Goal: Transaction & Acquisition: Purchase product/service

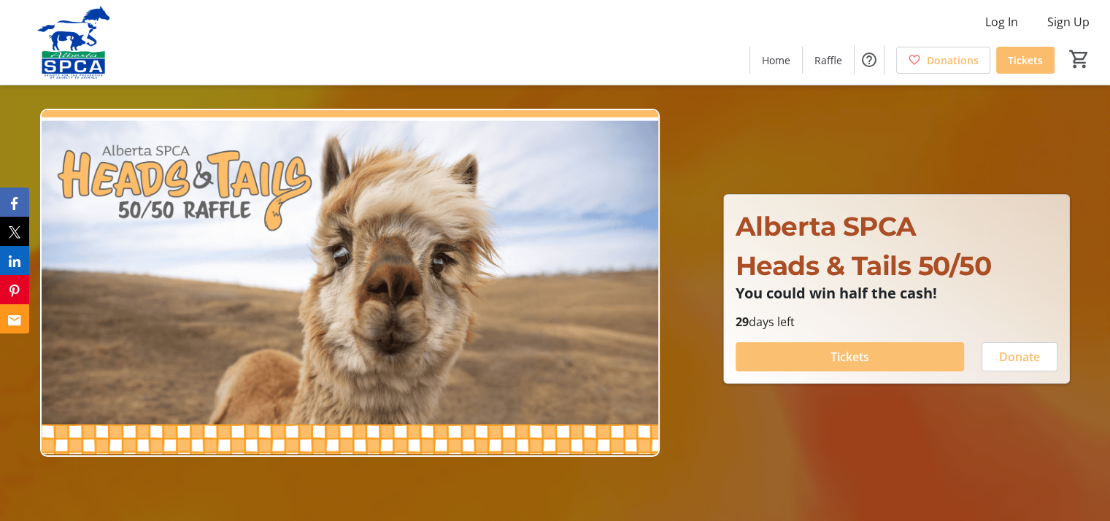
click at [874, 353] on span at bounding box center [850, 356] width 228 height 35
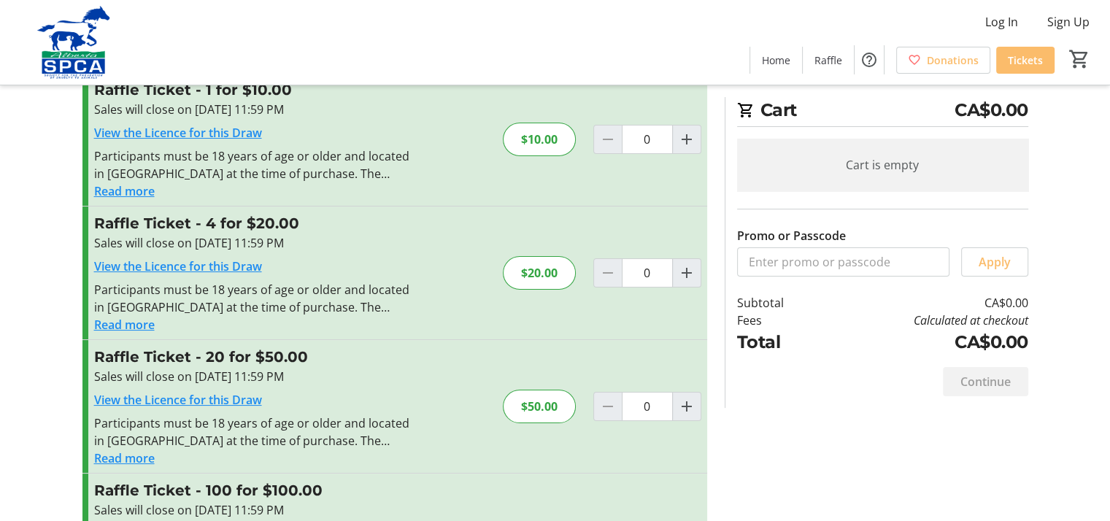
scroll to position [73, 0]
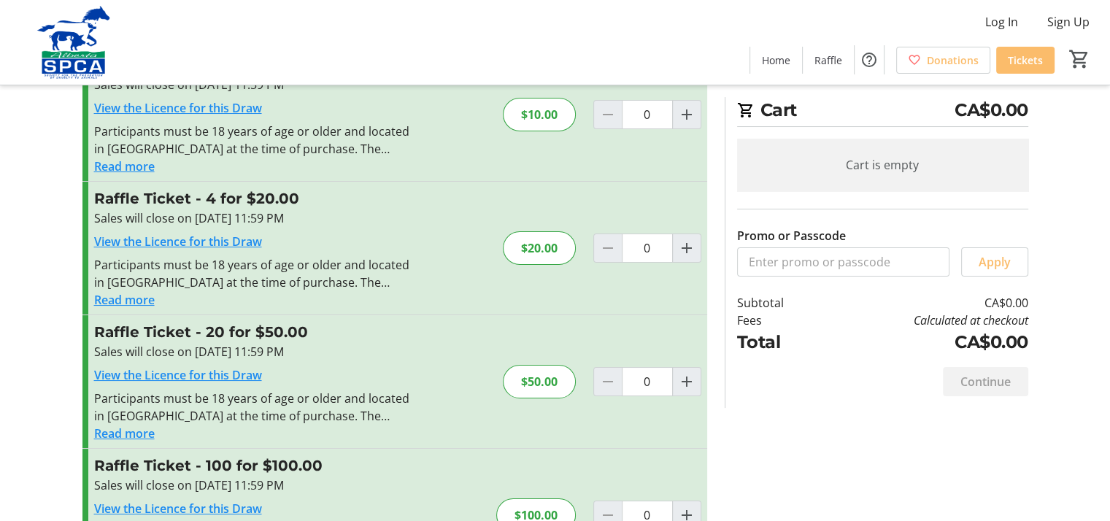
click at [109, 163] on button "Read more" at bounding box center [124, 167] width 61 height 18
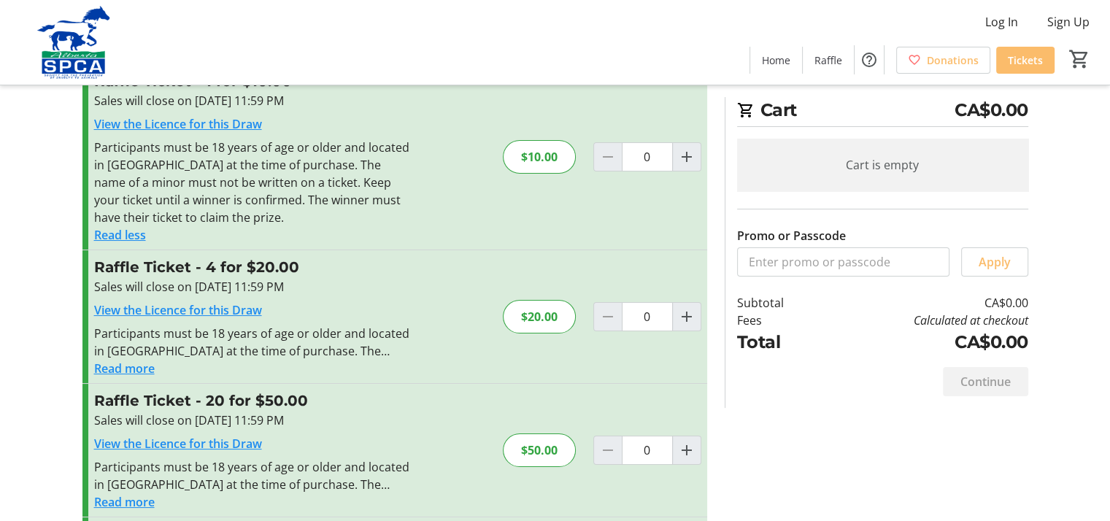
scroll to position [0, 0]
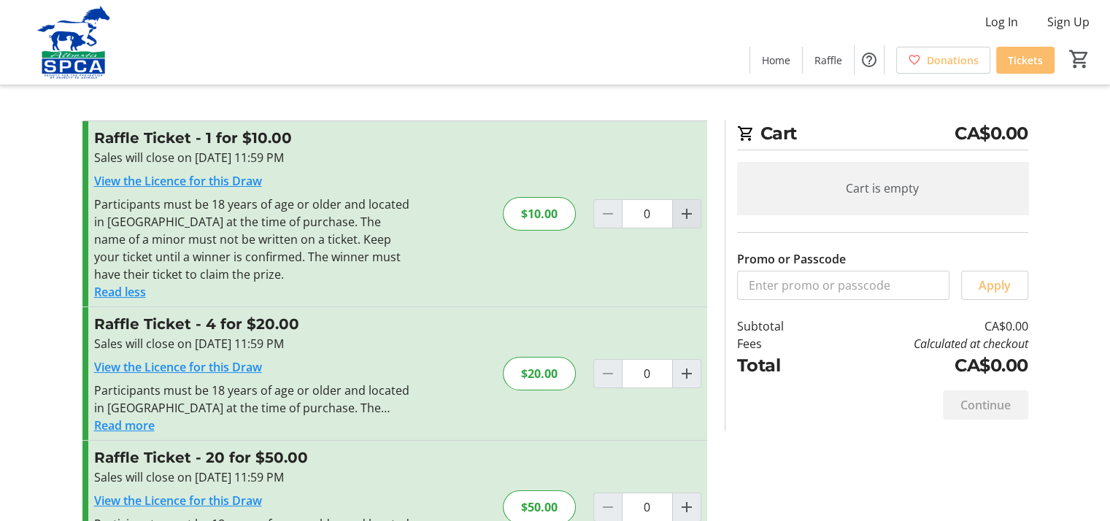
click at [684, 215] on mat-icon "Increment by one" at bounding box center [687, 214] width 18 height 18
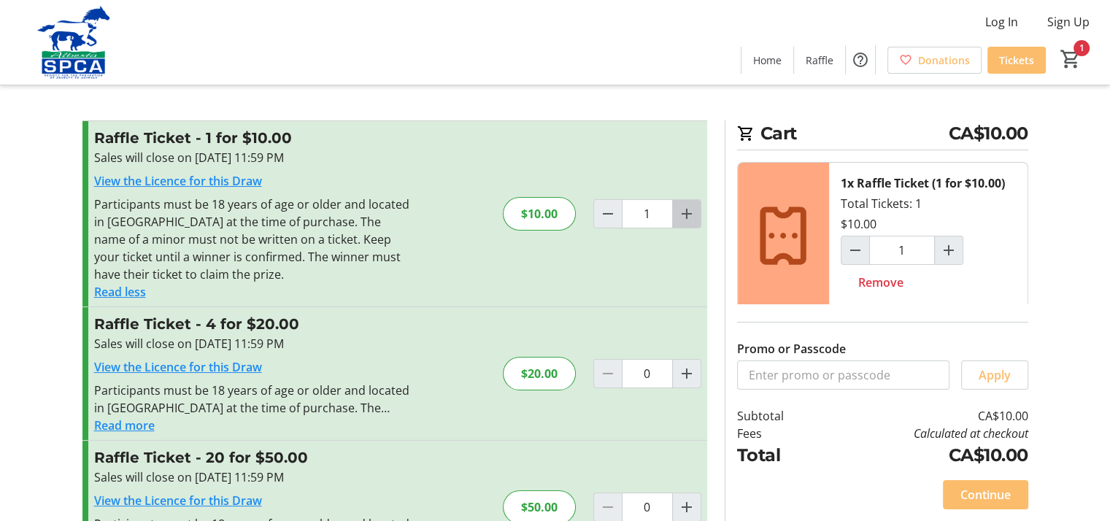
click at [685, 207] on mat-icon "Increment by one" at bounding box center [687, 214] width 18 height 18
type input "2"
click at [601, 213] on mat-icon "Decrement by one" at bounding box center [608, 214] width 18 height 18
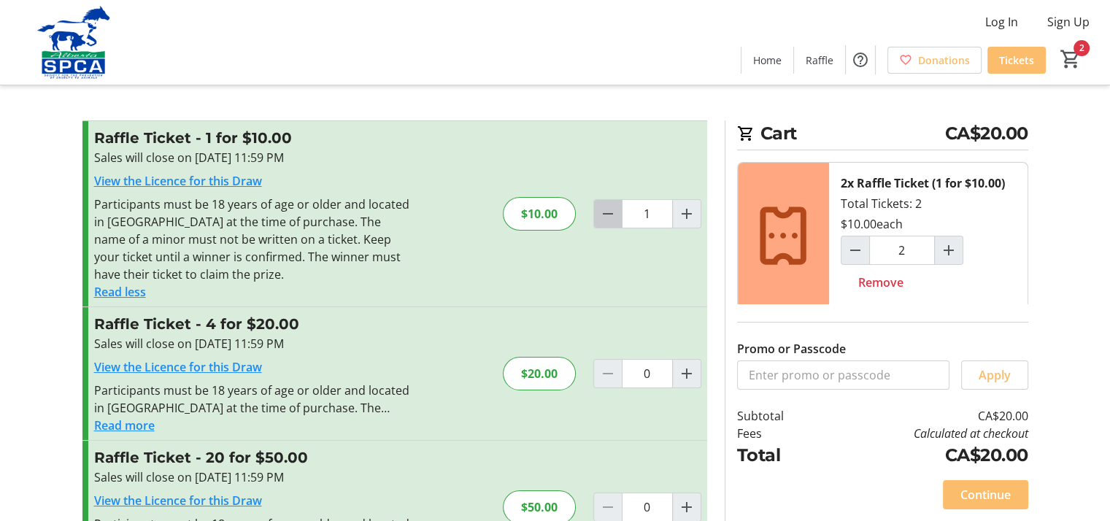
type input "0"
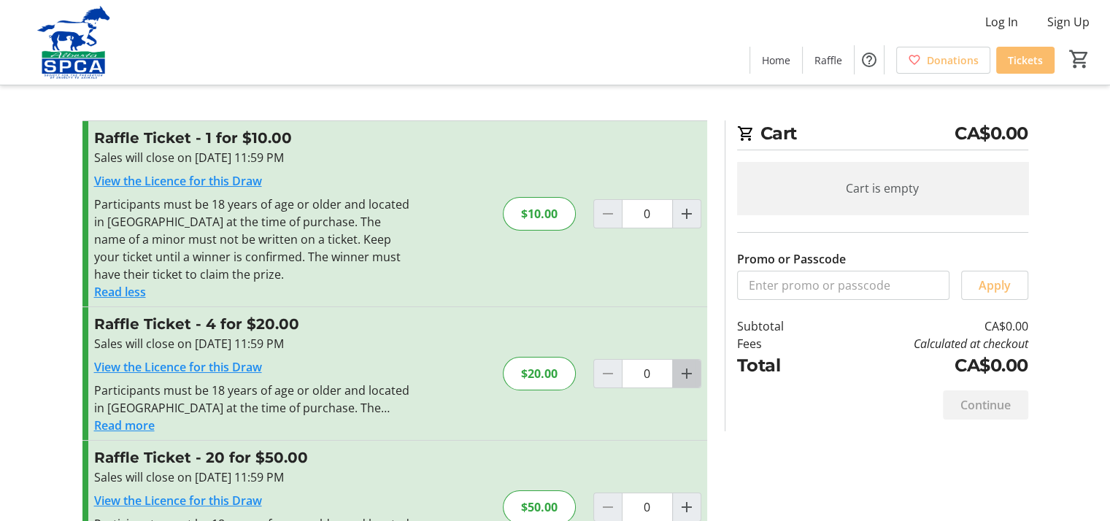
click at [694, 369] on mat-icon "Increment by one" at bounding box center [687, 374] width 18 height 18
type input "1"
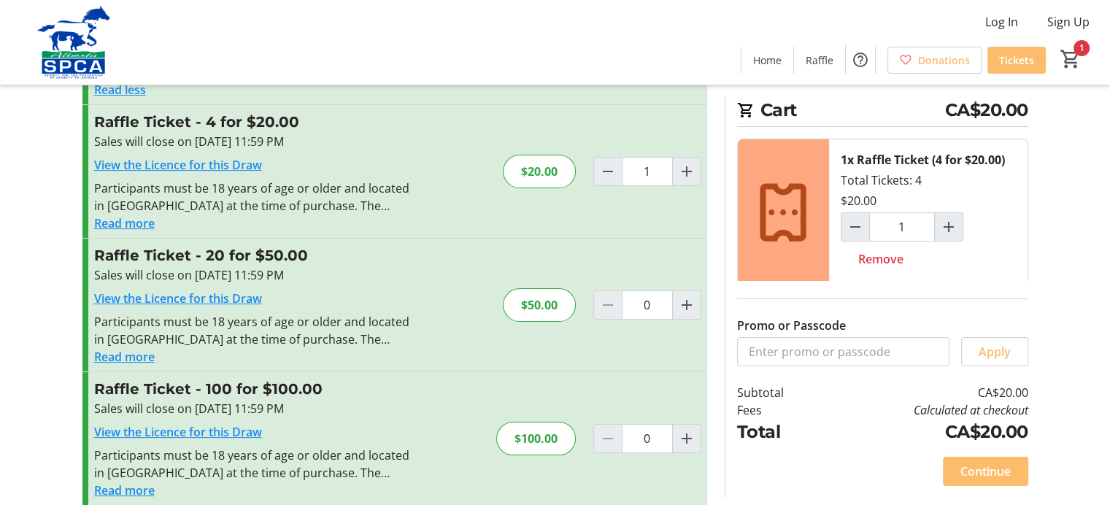
scroll to position [203, 0]
click at [1008, 472] on span "Continue" at bounding box center [986, 472] width 50 height 18
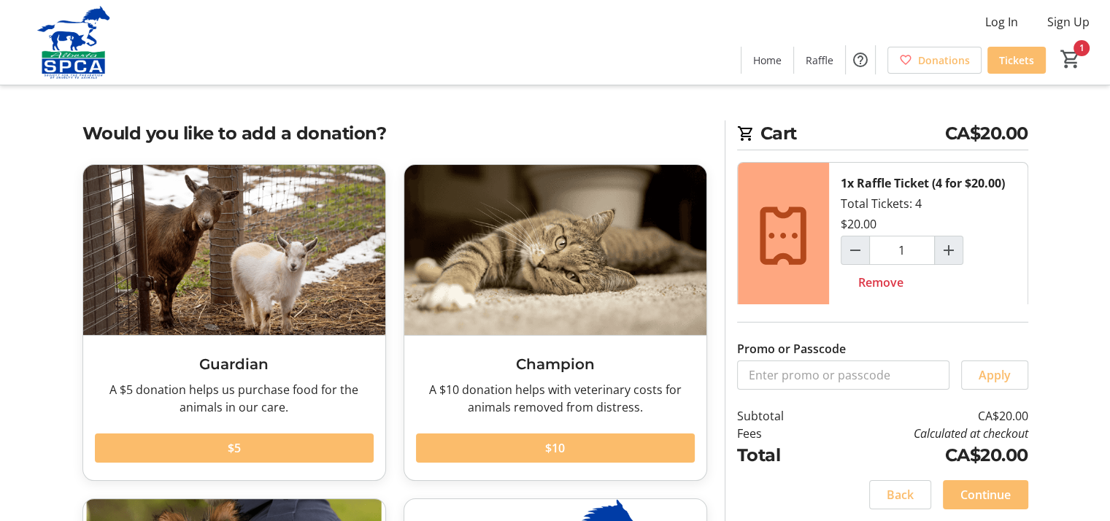
click at [348, 23] on div "Log In Sign Up Home Raffle Donations Tickets 1" at bounding box center [555, 42] width 1110 height 85
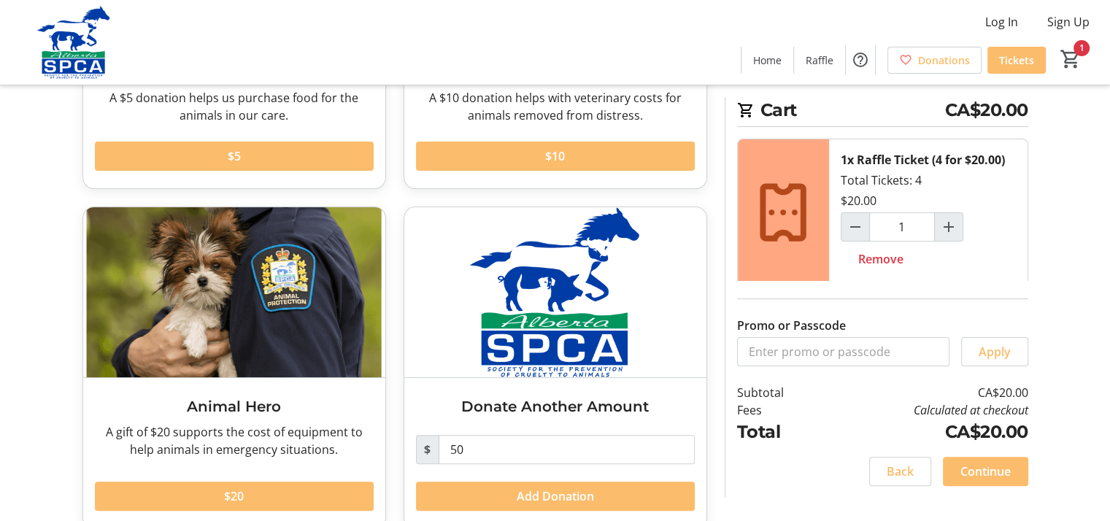
scroll to position [316, 0]
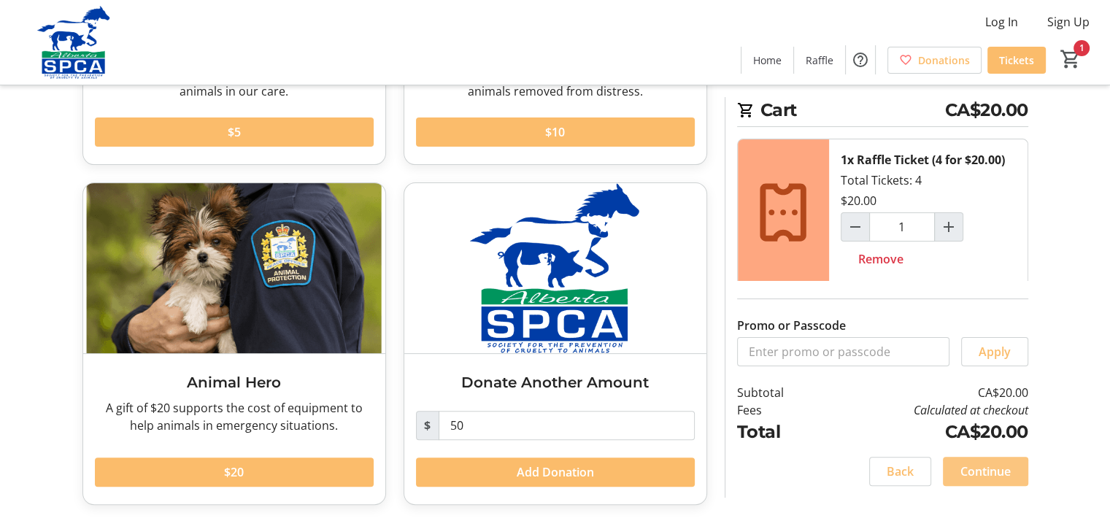
click at [996, 471] on span "Continue" at bounding box center [986, 472] width 50 height 18
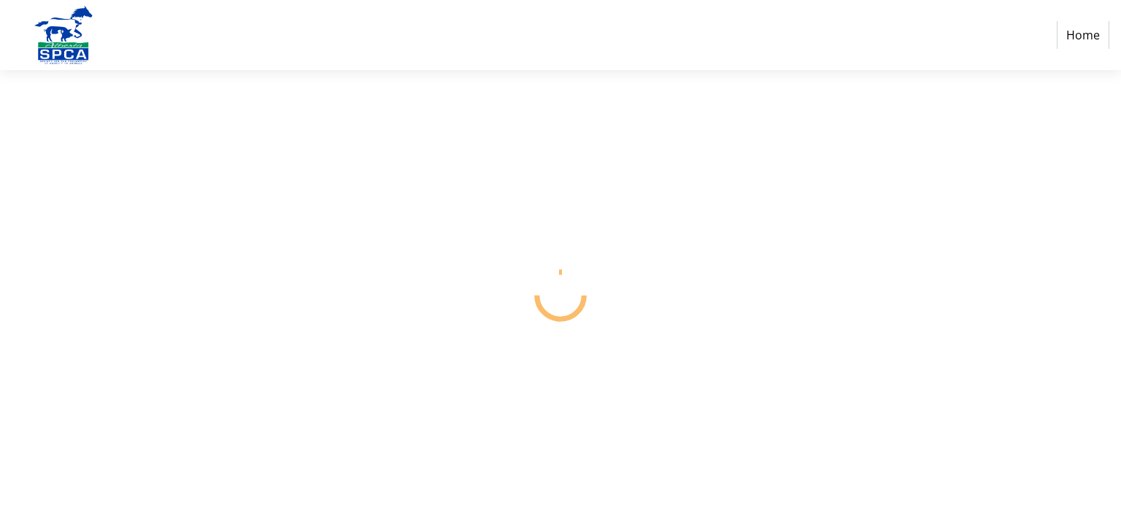
select select "CA"
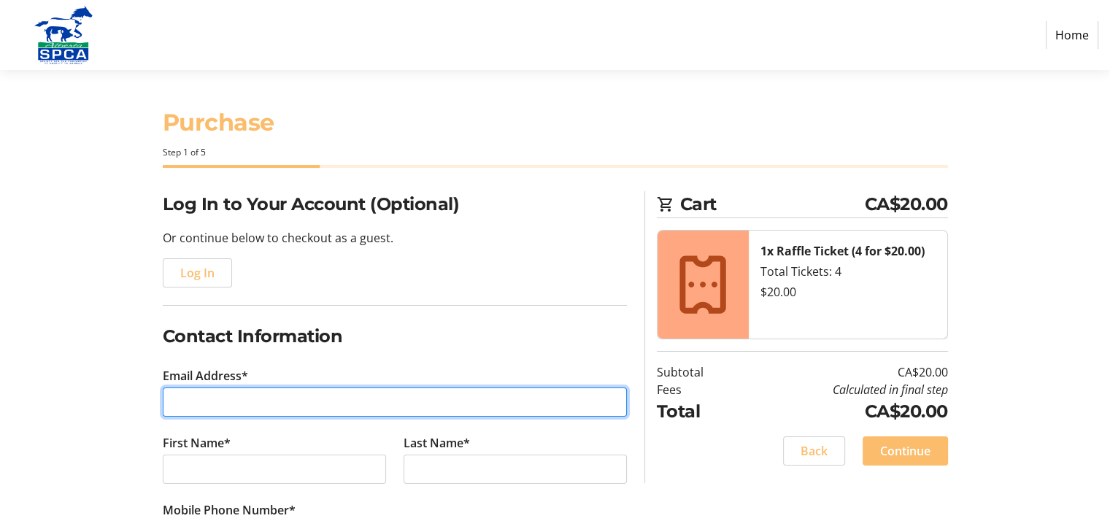
click at [222, 398] on input "Email Address*" at bounding box center [395, 402] width 464 height 29
type input "[EMAIL_ADDRESS][PERSON_NAME][PERSON_NAME][DOMAIN_NAME]"
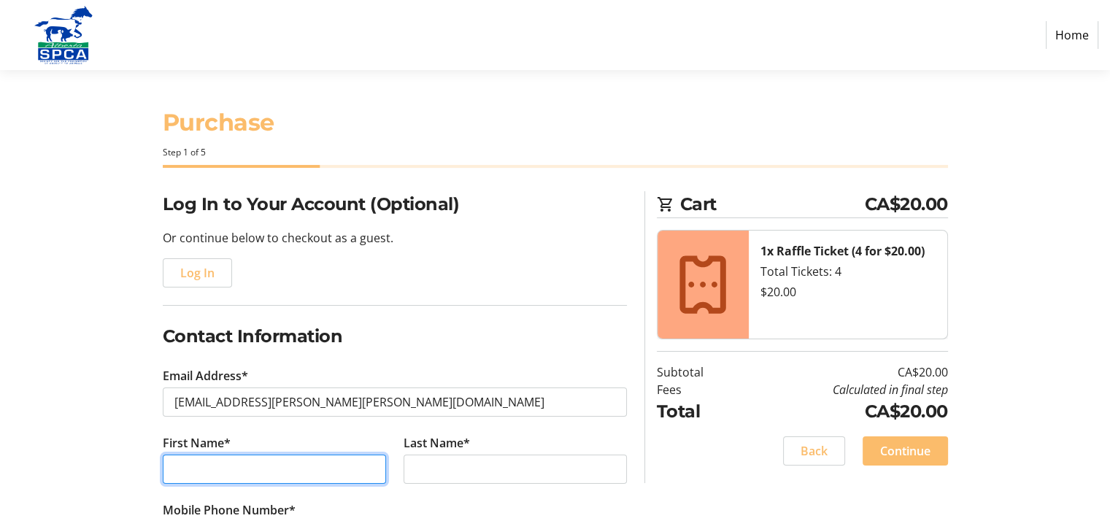
type input "[PERSON_NAME]"
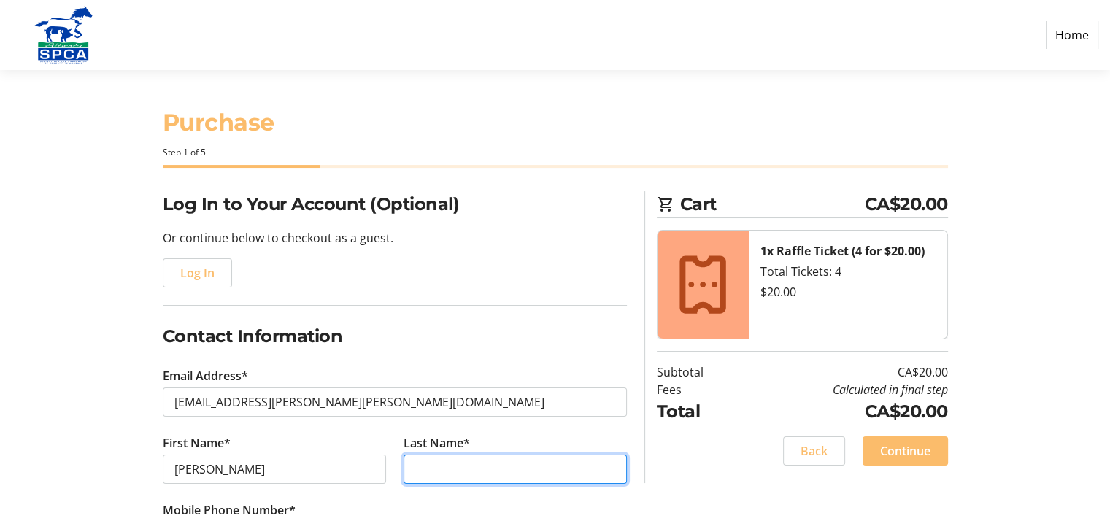
type input "[PERSON_NAME]"
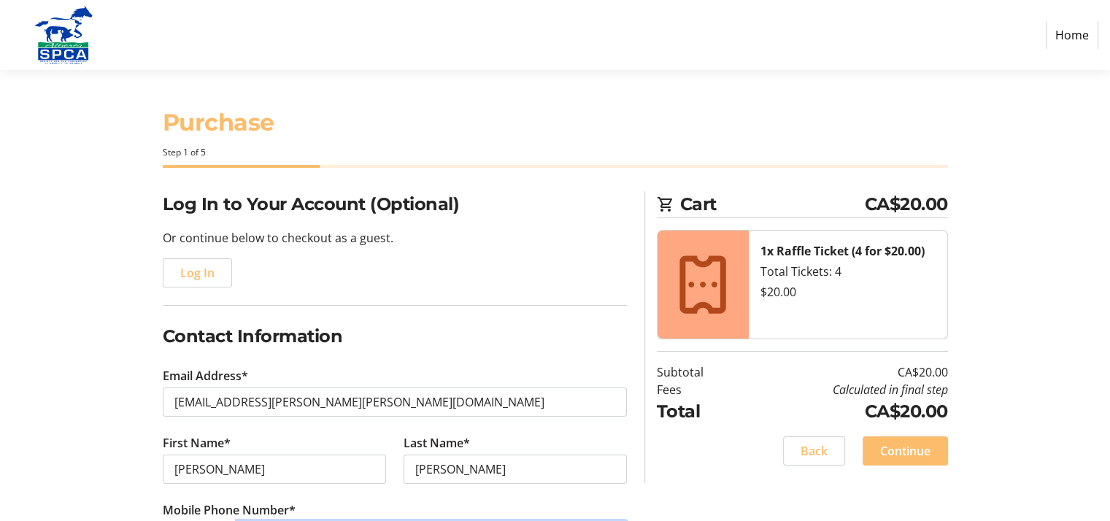
type input "[PHONE_NUMBER]"
type input "[STREET_ADDRESS]"
type input "[GEOGRAPHIC_DATA]"
select select "AB"
type input "T2A 3S1"
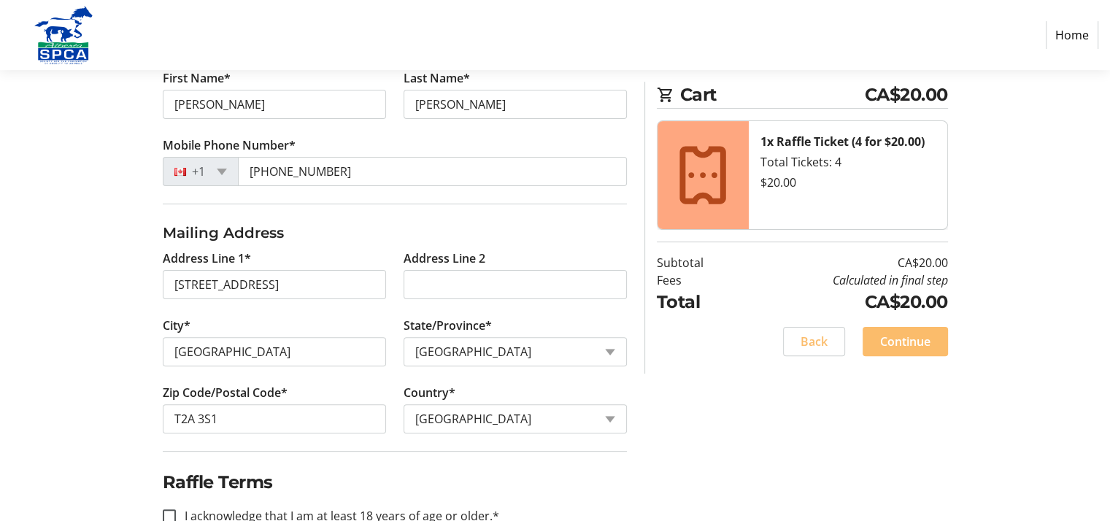
scroll to position [401, 0]
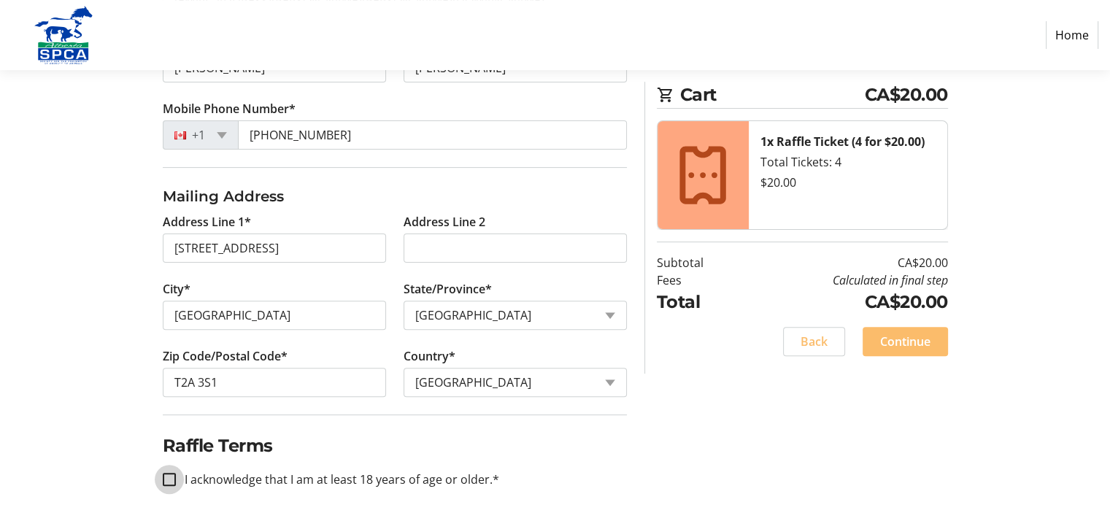
click at [169, 474] on input "I acknowledge that I am at least 18 years of age or older.*" at bounding box center [169, 479] width 13 height 13
checkbox input "true"
click at [921, 338] on span "Continue" at bounding box center [905, 342] width 50 height 18
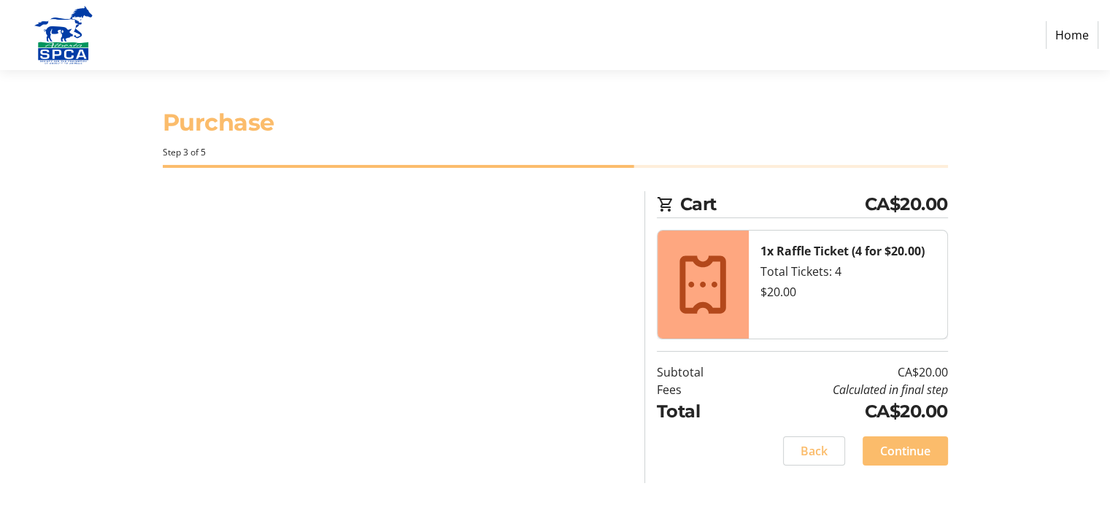
scroll to position [0, 0]
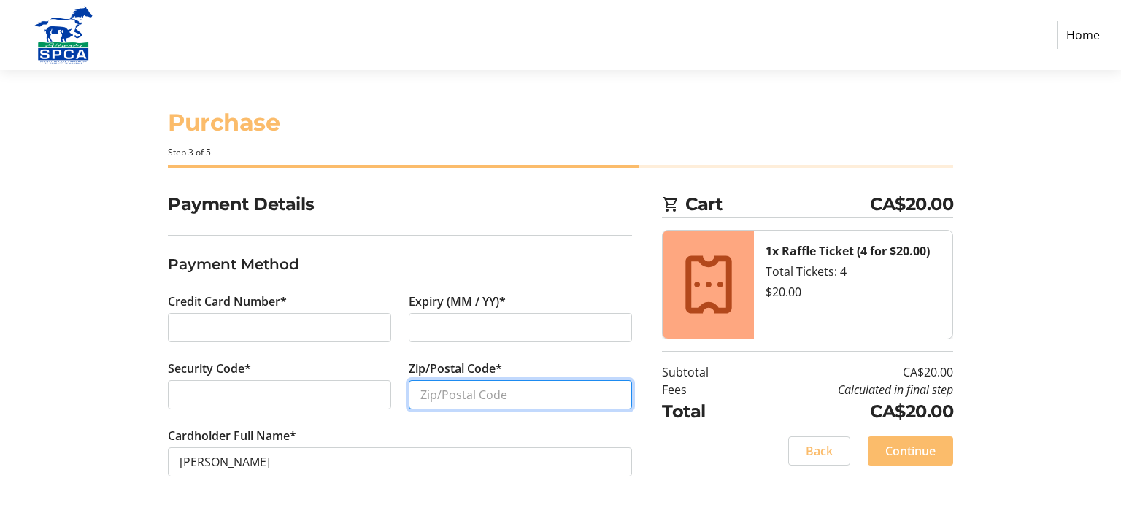
click at [455, 393] on input "Zip/Postal Code*" at bounding box center [520, 394] width 223 height 29
type input "T2A3S1"
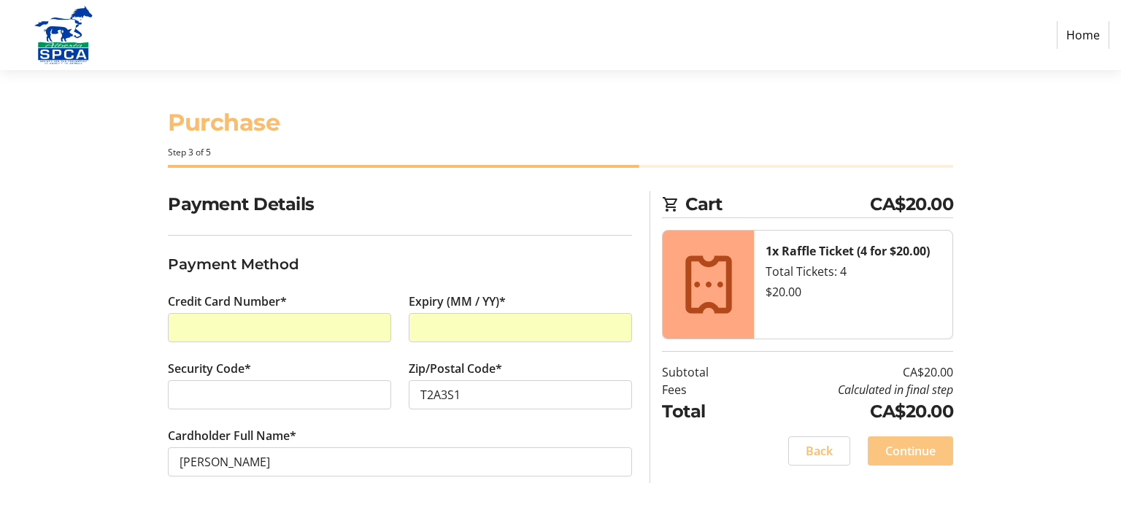
click at [889, 446] on span "Continue" at bounding box center [910, 451] width 50 height 18
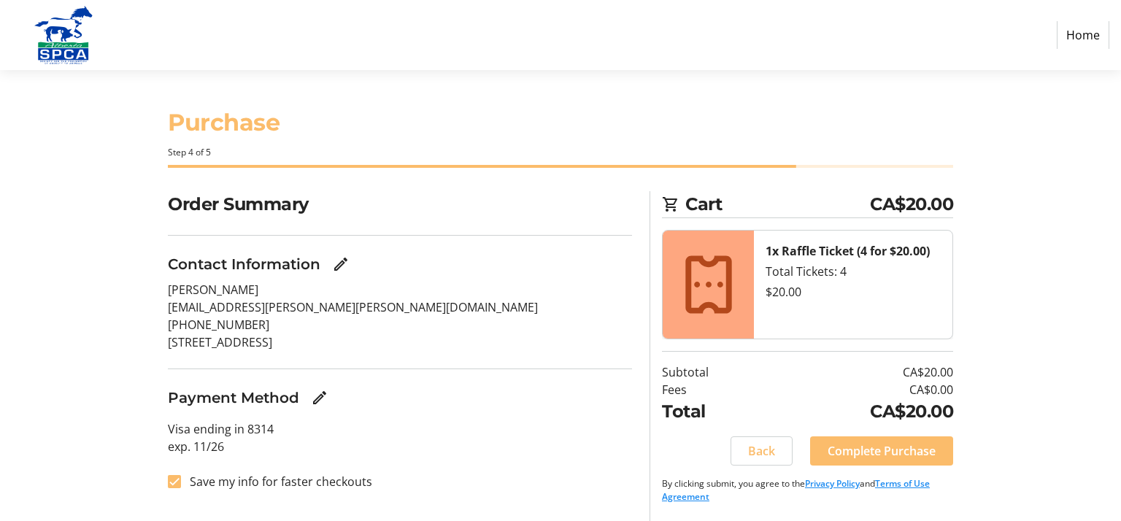
click at [312, 96] on html "Home Purchase Step 4 of 5 Cart CA$20.00 1x Raffle Ticket (4 for $20.00) Total T…" at bounding box center [560, 260] width 1121 height 521
click at [881, 456] on span "Complete Purchase" at bounding box center [882, 451] width 108 height 18
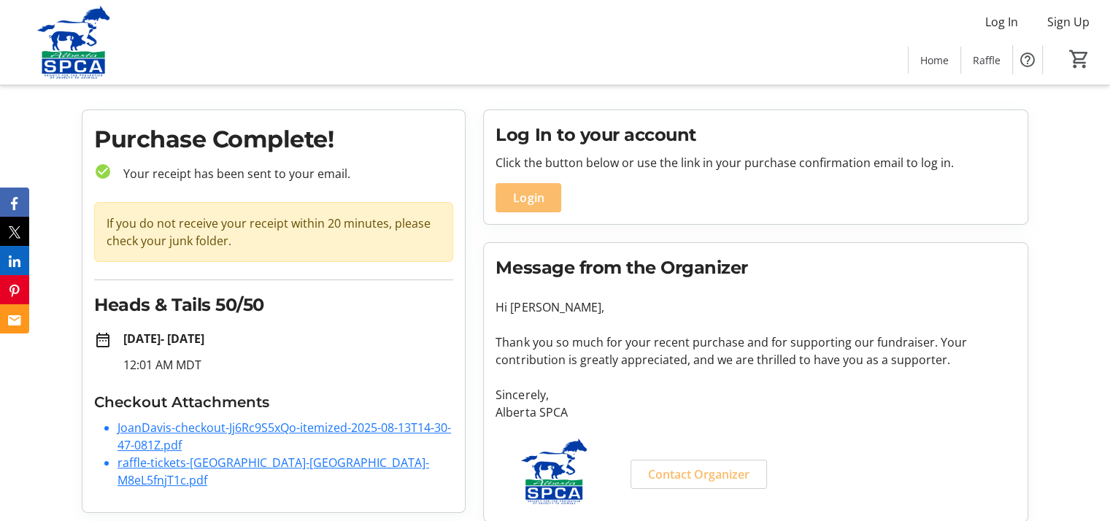
scroll to position [36, 0]
